Goal: Task Accomplishment & Management: Use online tool/utility

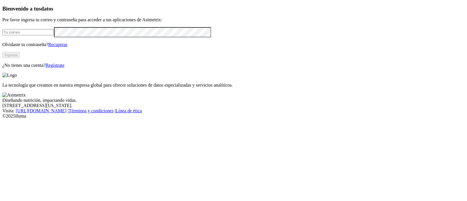
type input "[PERSON_NAME][EMAIL_ADDRESS][PERSON_NAME][DOMAIN_NAME]"
click at [20, 58] on button "Ingresa" at bounding box center [11, 55] width 18 height 6
type input "luisa.barbosa@alura.bio"
click at [20, 58] on button "Ingresa" at bounding box center [11, 55] width 18 height 6
